Goal: Transaction & Acquisition: Purchase product/service

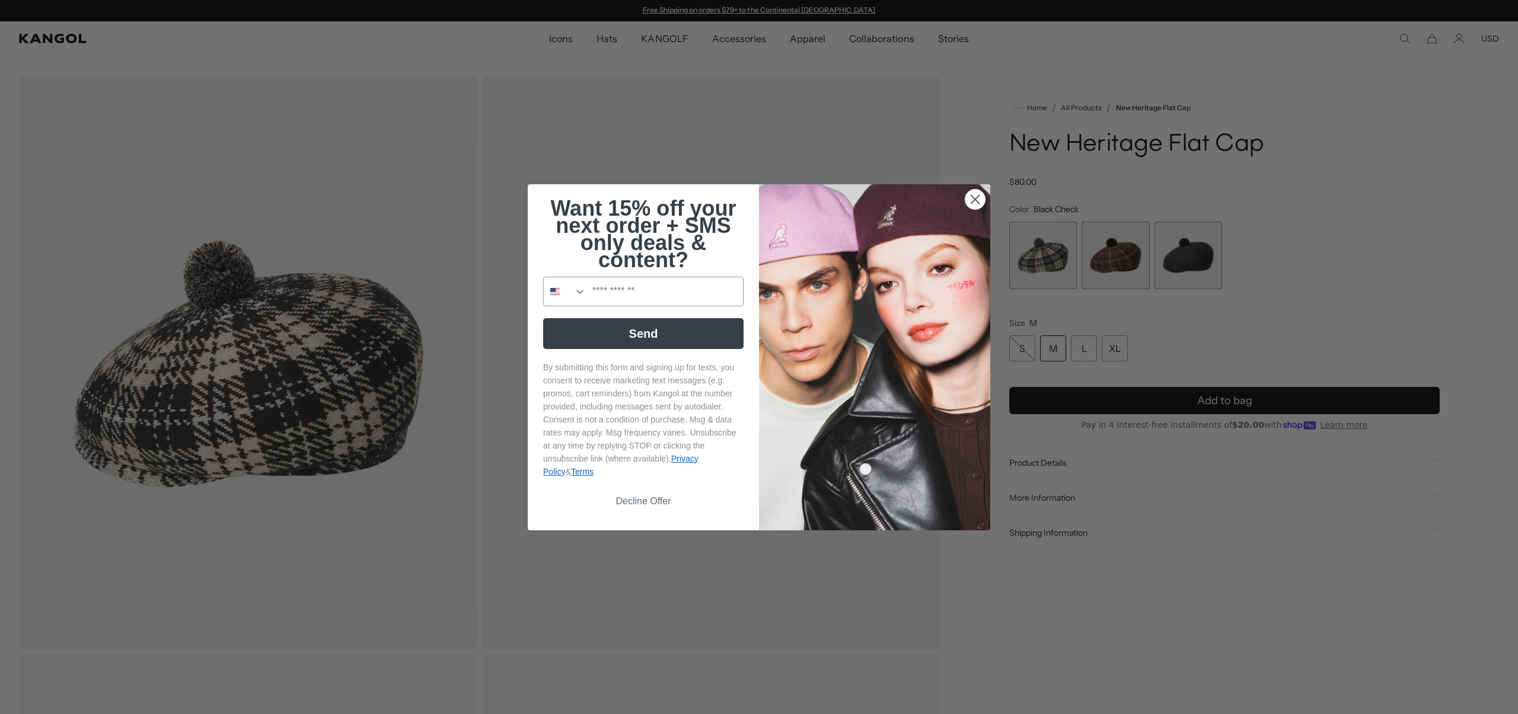
click at [239, 401] on div "Close dialog Want 15% off your next order + SMS only deals & content? Send By s…" at bounding box center [759, 357] width 1518 height 714
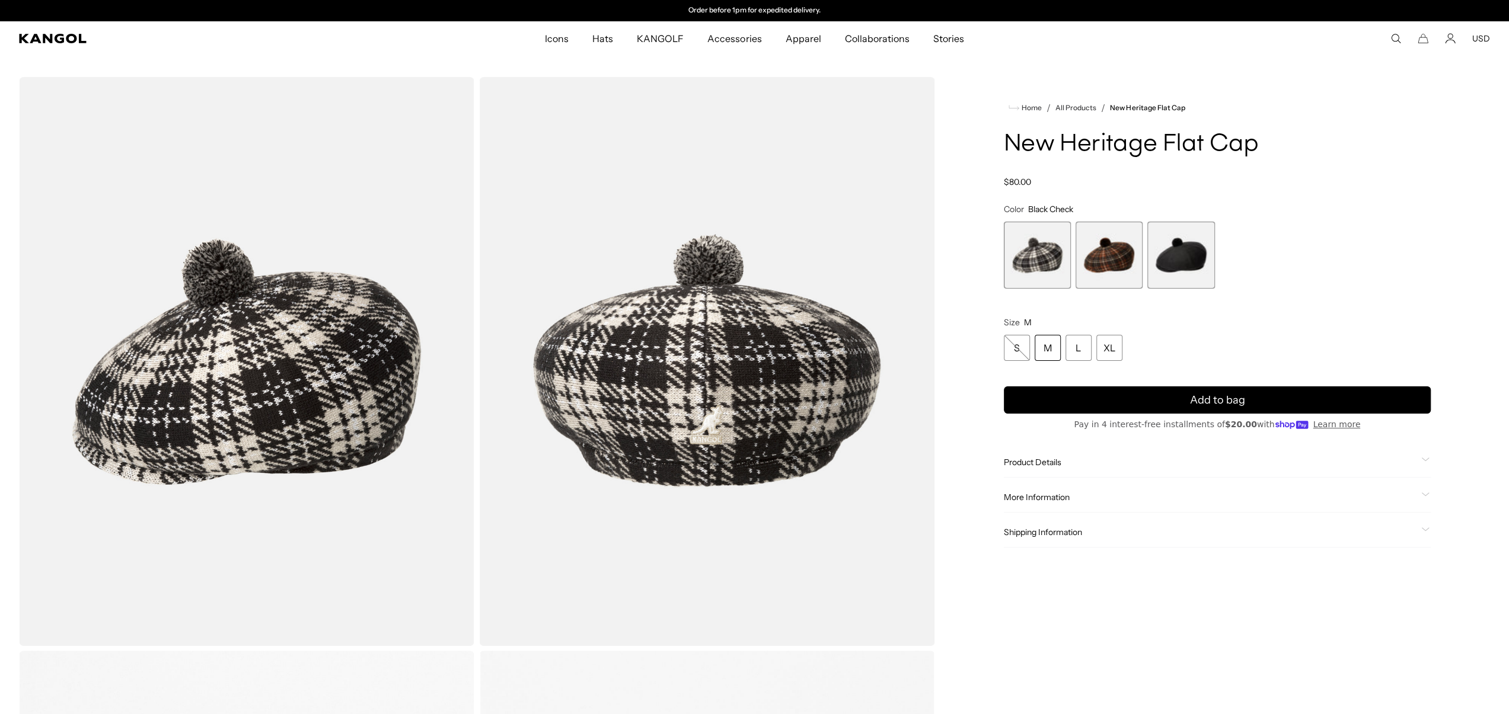
click at [1050, 345] on div "M" at bounding box center [1048, 348] width 26 height 26
click at [1090, 259] on span "2 of 3" at bounding box center [1109, 255] width 67 height 67
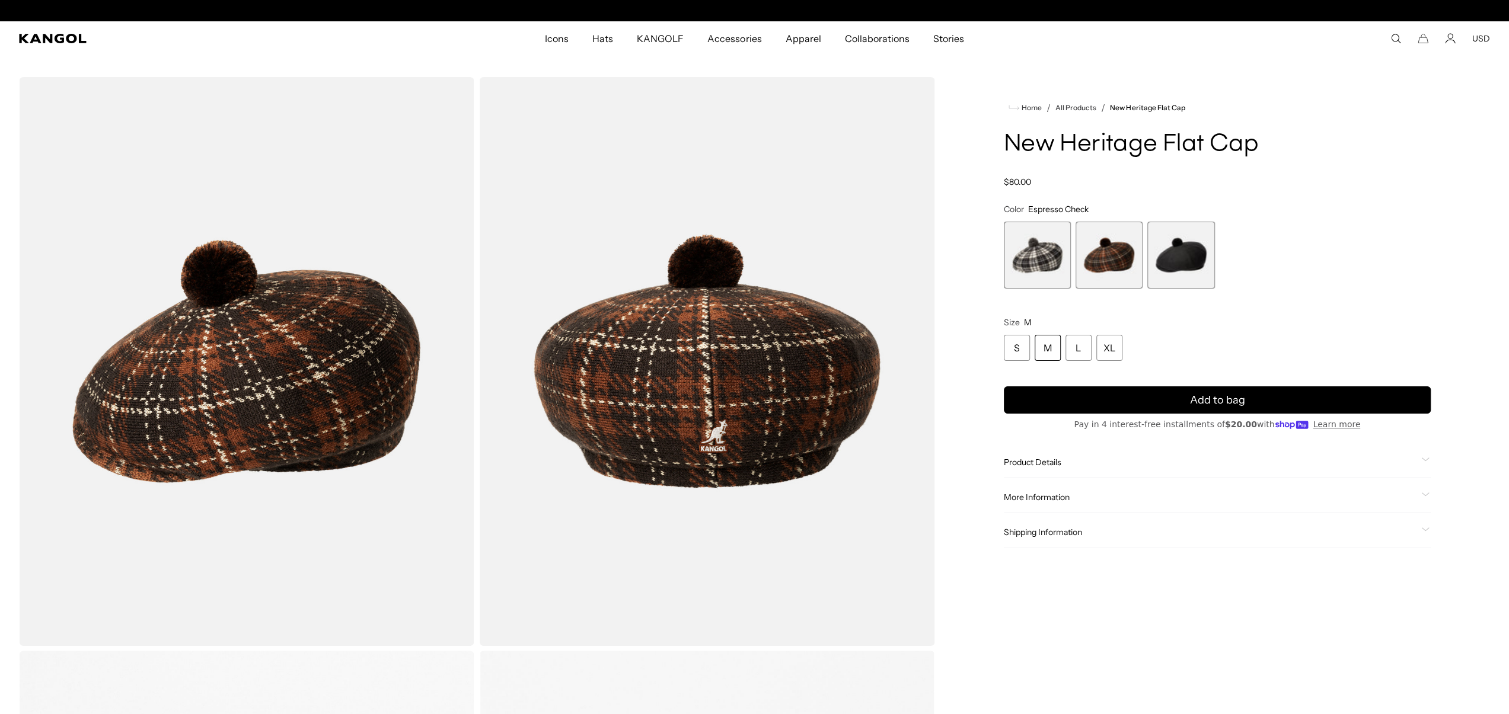
scroll to position [0, 244]
click at [1197, 261] on span "3 of 3" at bounding box center [1180, 255] width 67 height 67
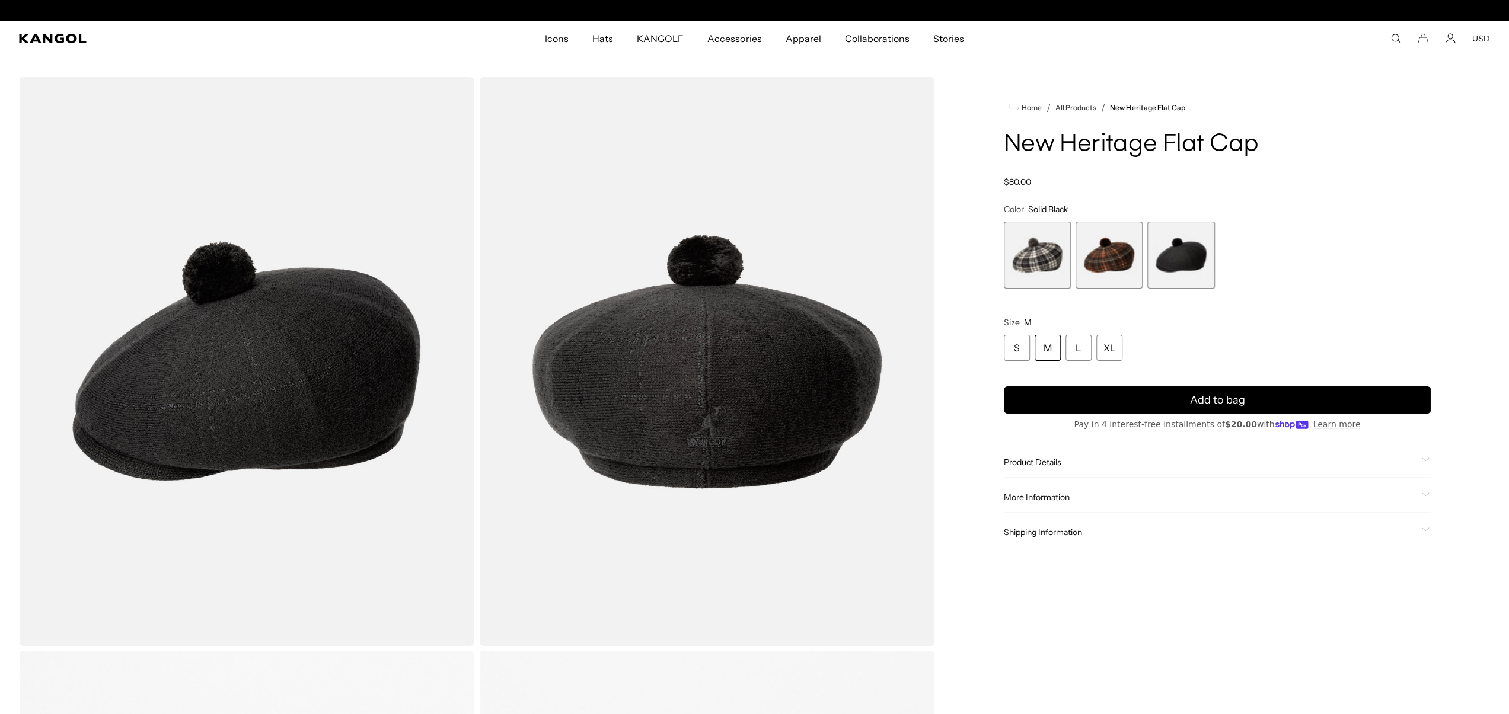
scroll to position [0, 244]
click at [1029, 264] on span "1 of 3" at bounding box center [1037, 255] width 67 height 67
